Goal: Ask a question

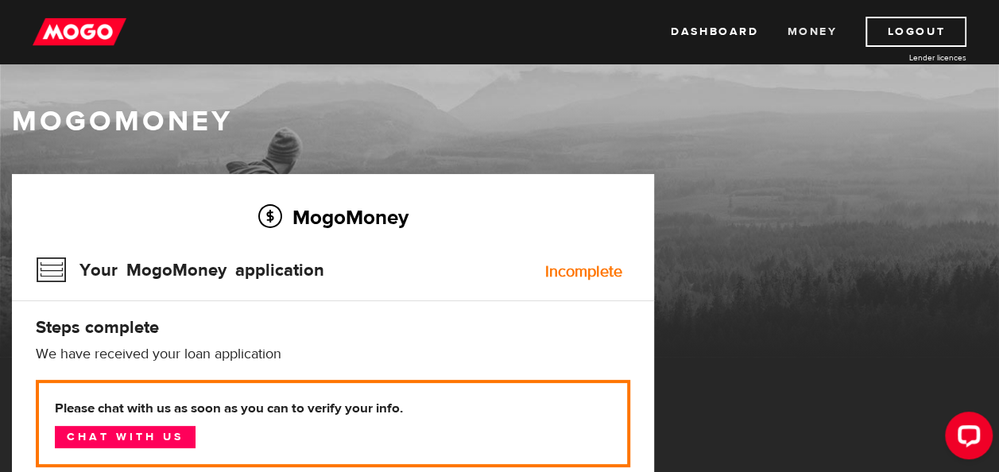
click at [821, 36] on link "Money" at bounding box center [812, 32] width 50 height 30
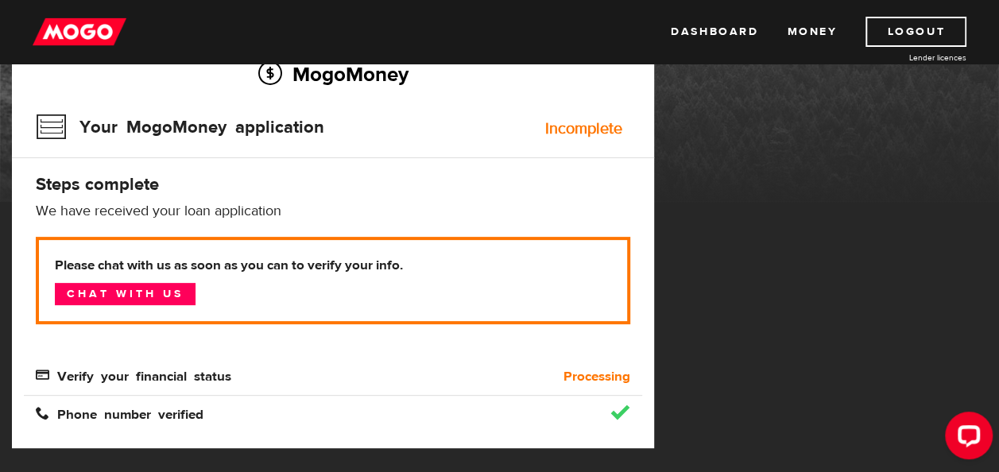
scroll to position [148, 0]
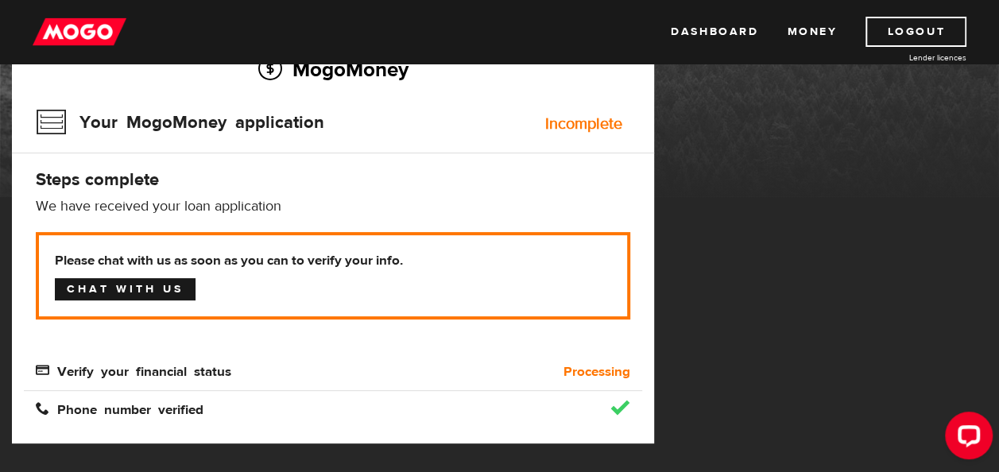
click at [167, 294] on link "Chat with us" at bounding box center [125, 289] width 141 height 22
